Goal: Transaction & Acquisition: Purchase product/service

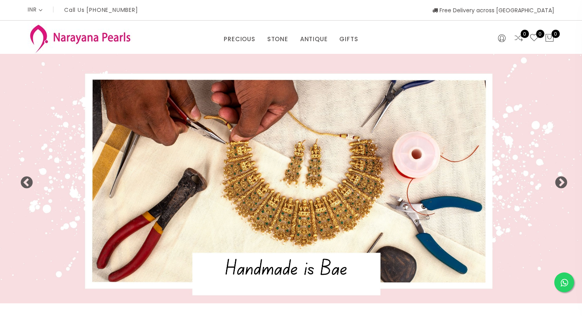
select select "INR"
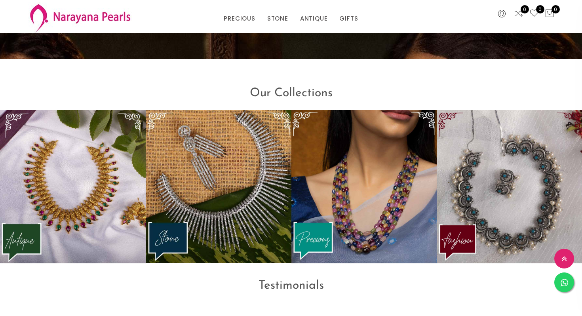
scroll to position [917, 0]
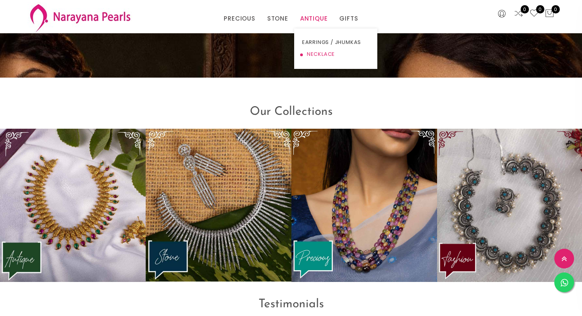
click at [311, 55] on link "NECKLACE" at bounding box center [335, 54] width 67 height 12
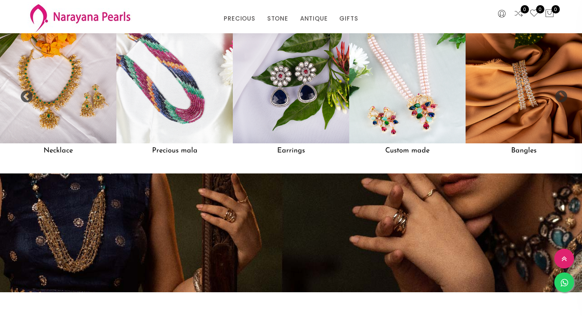
scroll to position [694, 0]
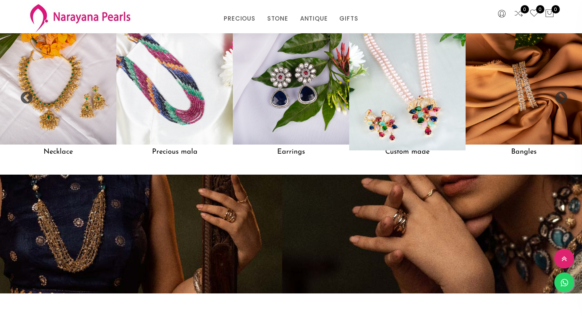
click at [405, 121] on img at bounding box center [408, 86] width 128 height 128
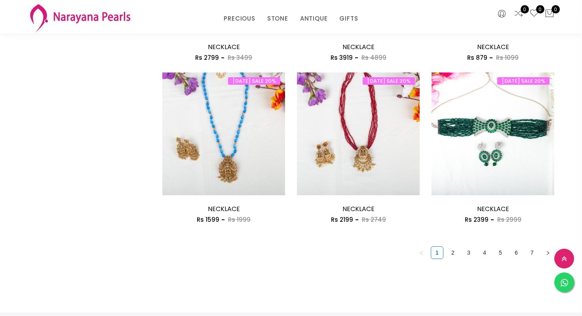
scroll to position [1039, 0]
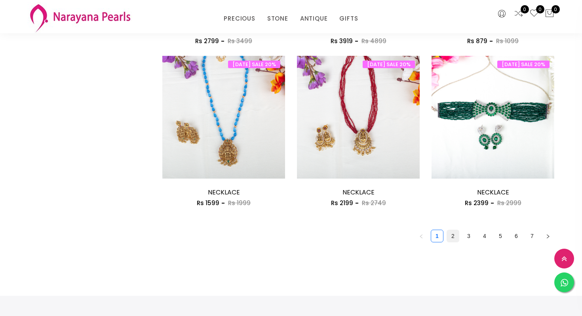
click at [453, 238] on link "2" at bounding box center [453, 236] width 12 height 12
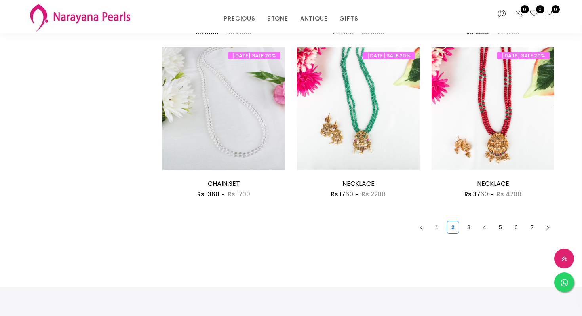
scroll to position [1054, 0]
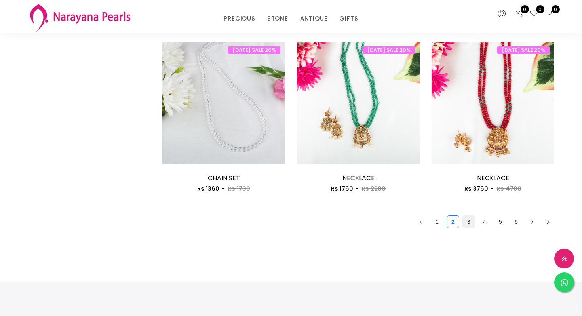
click at [469, 224] on link "3" at bounding box center [469, 222] width 12 height 12
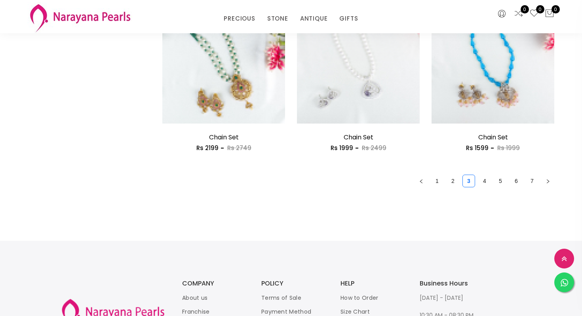
scroll to position [1083, 0]
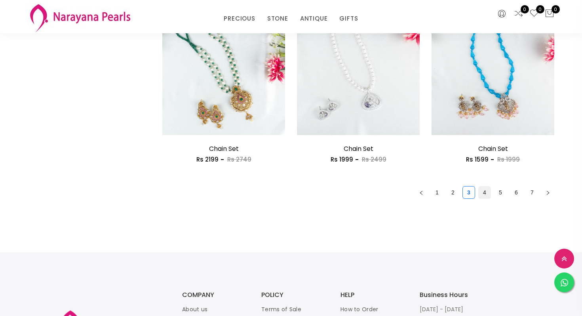
click at [481, 194] on link "4" at bounding box center [485, 193] width 12 height 12
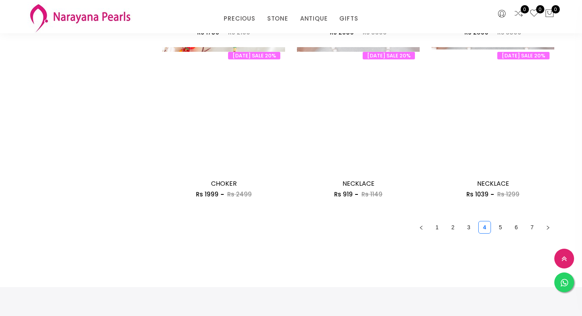
scroll to position [1191, 0]
